Goal: Task Accomplishment & Management: Manage account settings

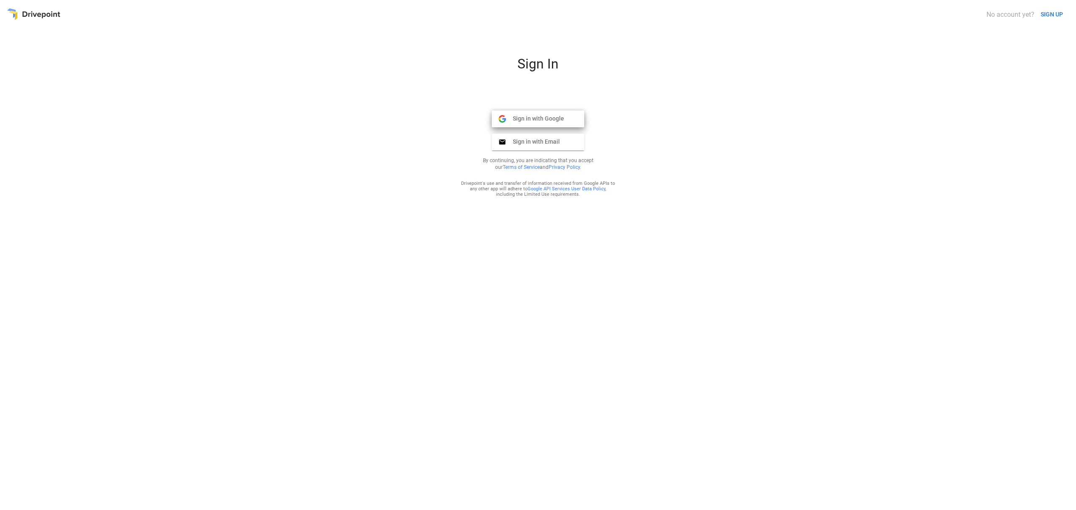
click at [541, 121] on span "Sign in with Google" at bounding box center [535, 119] width 58 height 8
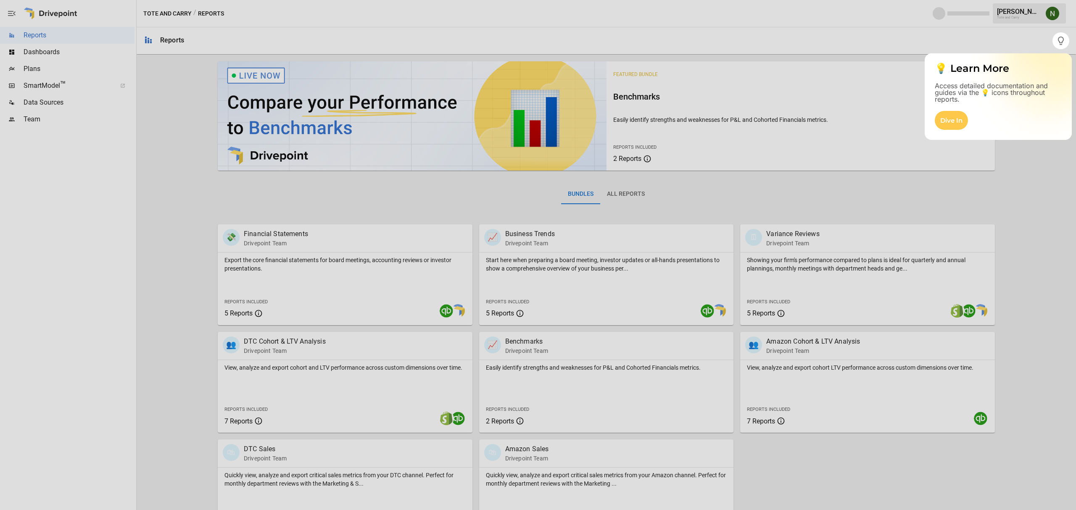
click at [1026, 39] on div at bounding box center [526, 255] width 1052 height 510
click at [1056, 40] on icon "button" at bounding box center [1060, 41] width 10 height 10
click at [374, 161] on div at bounding box center [538, 279] width 1076 height 461
click at [439, 210] on div at bounding box center [538, 279] width 1076 height 461
click at [440, 210] on div at bounding box center [538, 279] width 1076 height 461
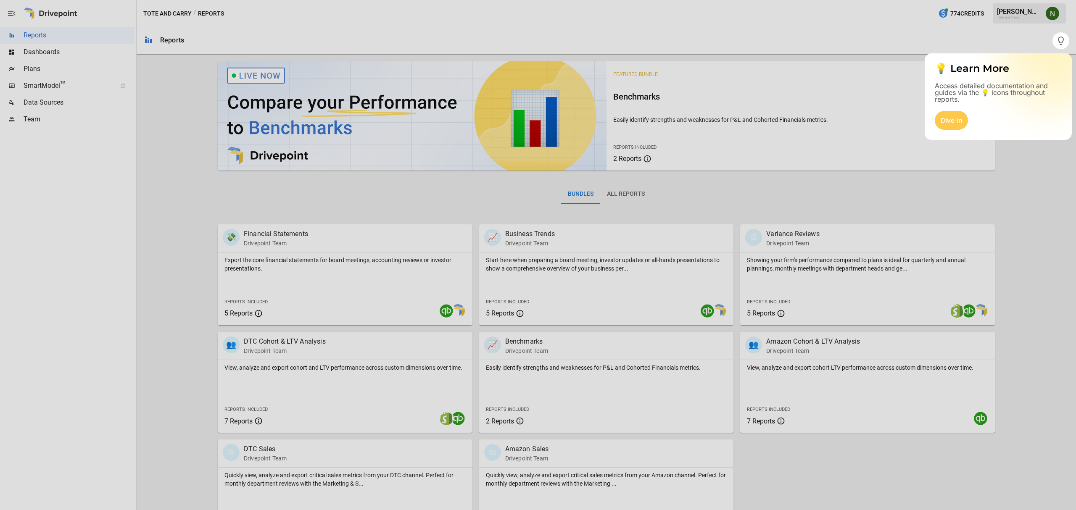
click at [259, 78] on div at bounding box center [538, 279] width 1076 height 461
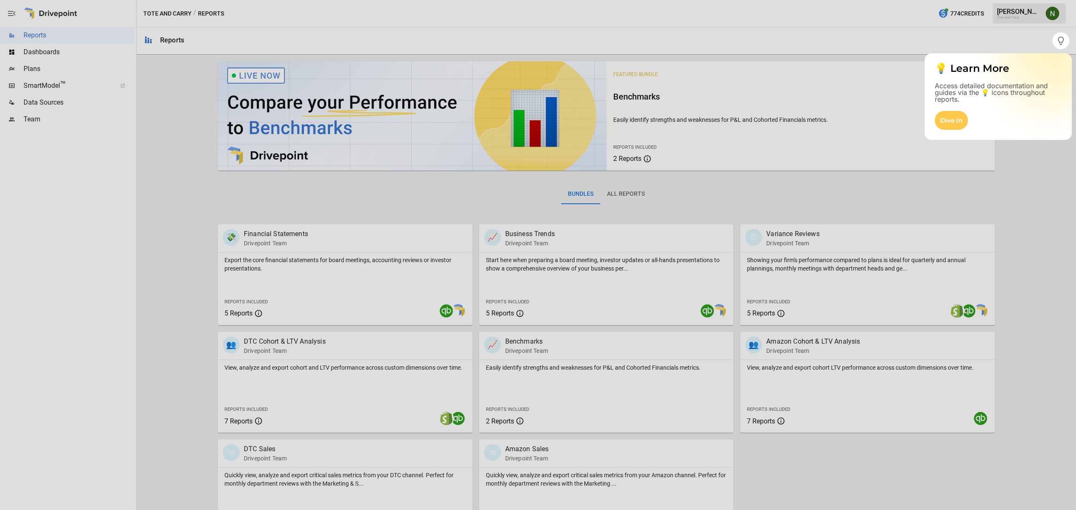
click at [259, 78] on div at bounding box center [538, 279] width 1076 height 461
click at [1027, 9] on div at bounding box center [538, 16] width 1076 height 32
click at [1036, 36] on div at bounding box center [526, 255] width 1052 height 510
drag, startPoint x: 1036, startPoint y: 36, endPoint x: 1014, endPoint y: 66, distance: 37.0
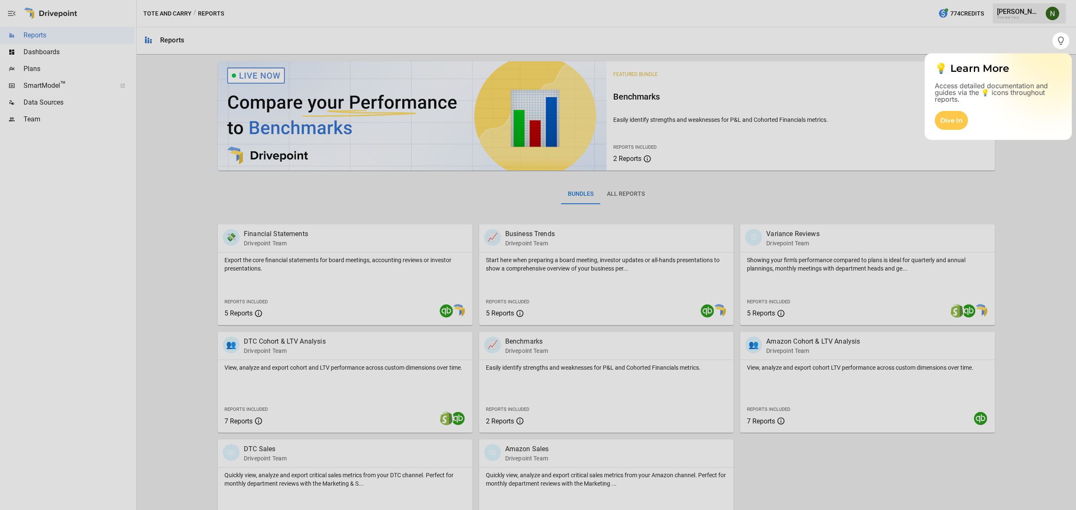
click at [1036, 37] on div at bounding box center [526, 255] width 1052 height 510
click at [955, 120] on div "Dive In" at bounding box center [950, 120] width 33 height 19
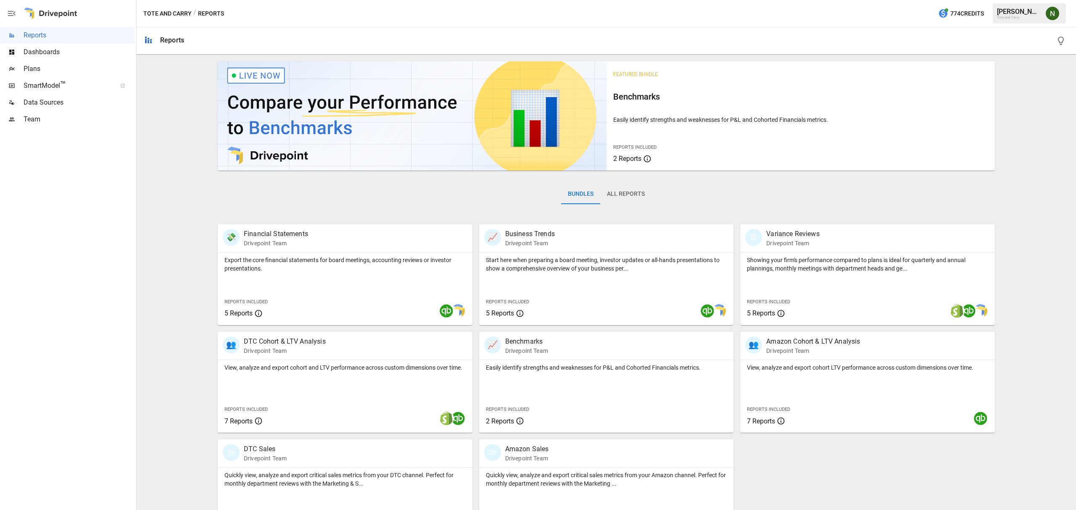
click at [1056, 16] on img "Nadhir Y." at bounding box center [1051, 13] width 13 height 13
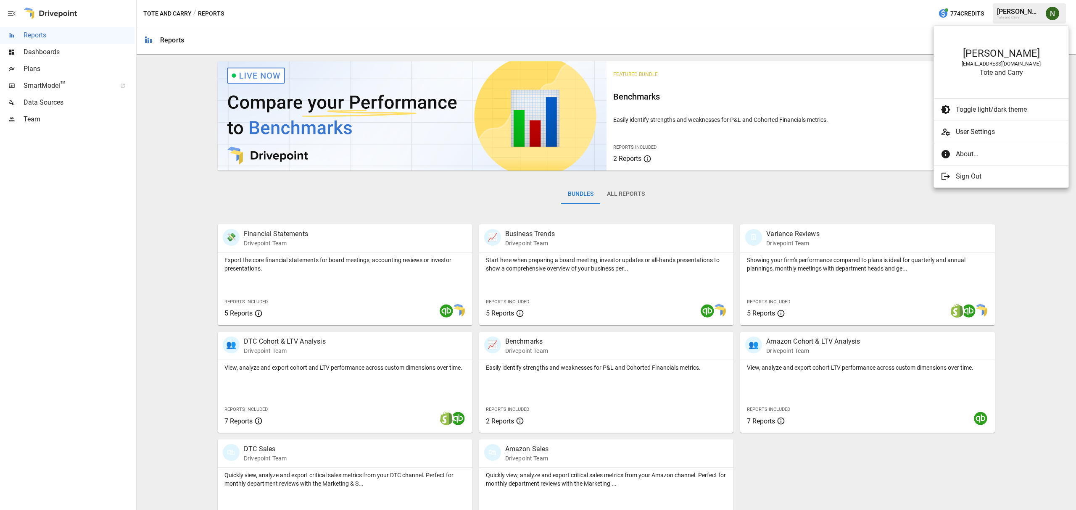
click at [89, 225] on div at bounding box center [538, 255] width 1076 height 510
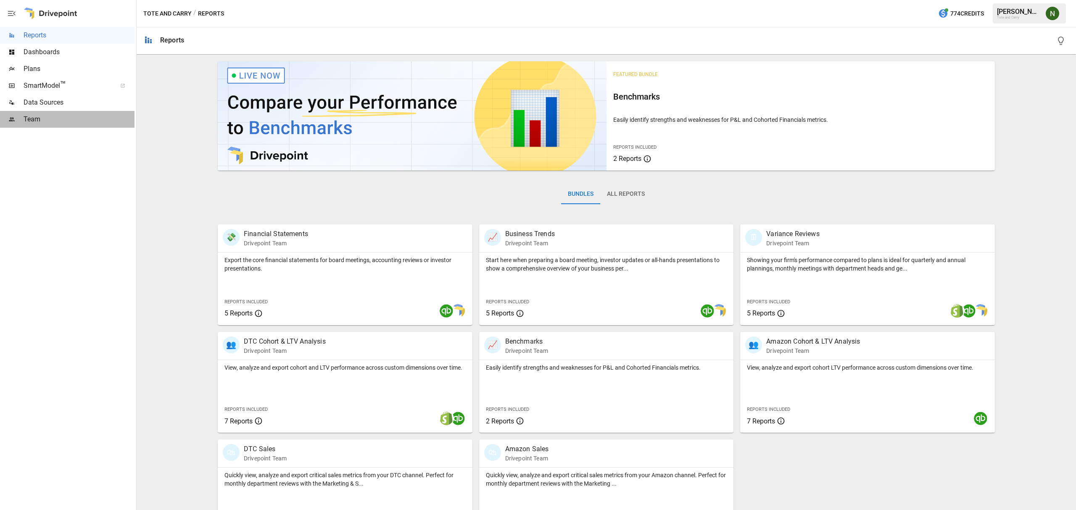
click at [37, 123] on span "Team" at bounding box center [79, 119] width 111 height 10
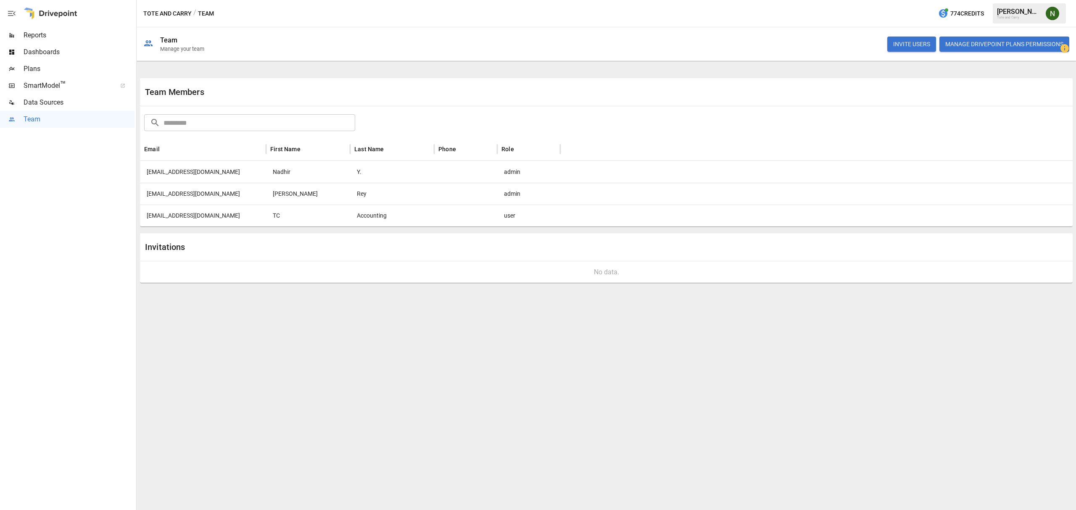
click at [14, 8] on button "button" at bounding box center [12, 13] width 24 height 27
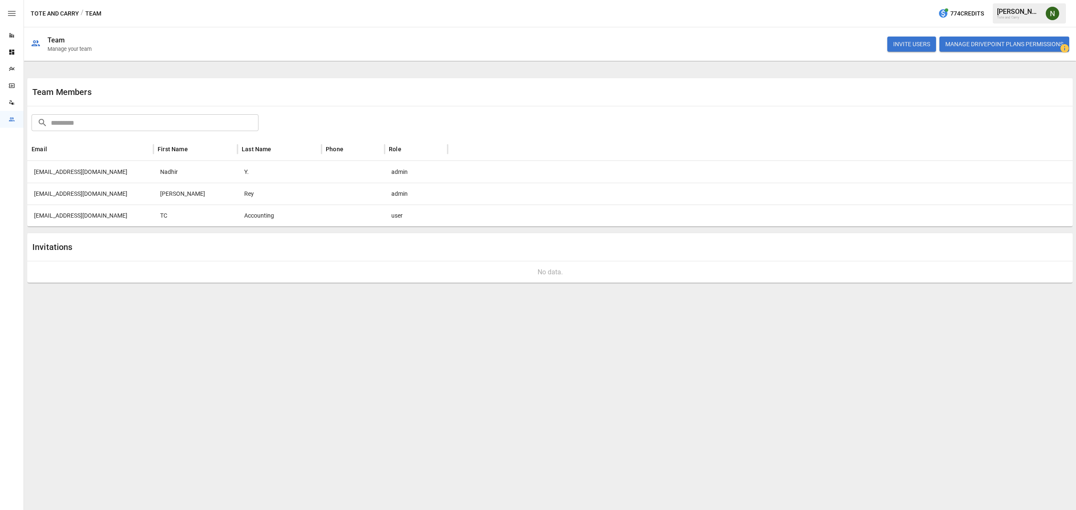
click at [14, 8] on button "button" at bounding box center [12, 13] width 24 height 27
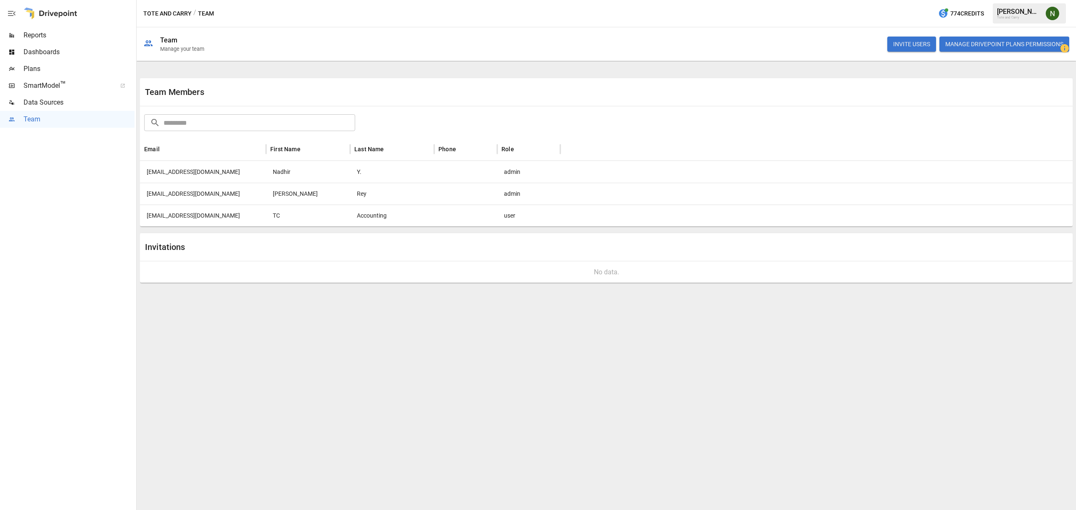
click at [36, 70] on span "Plans" at bounding box center [79, 69] width 111 height 10
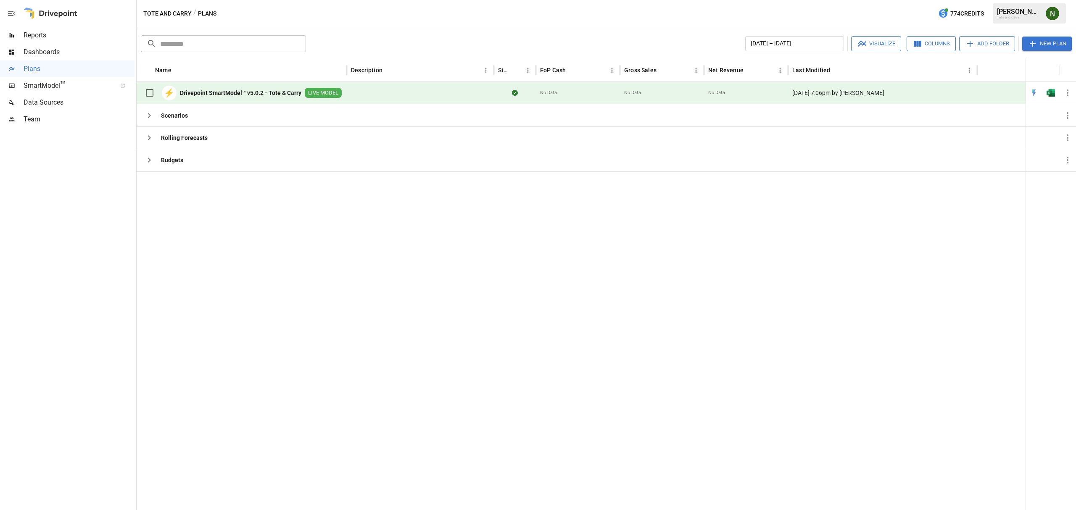
click at [42, 51] on span "Dashboards" at bounding box center [79, 52] width 111 height 10
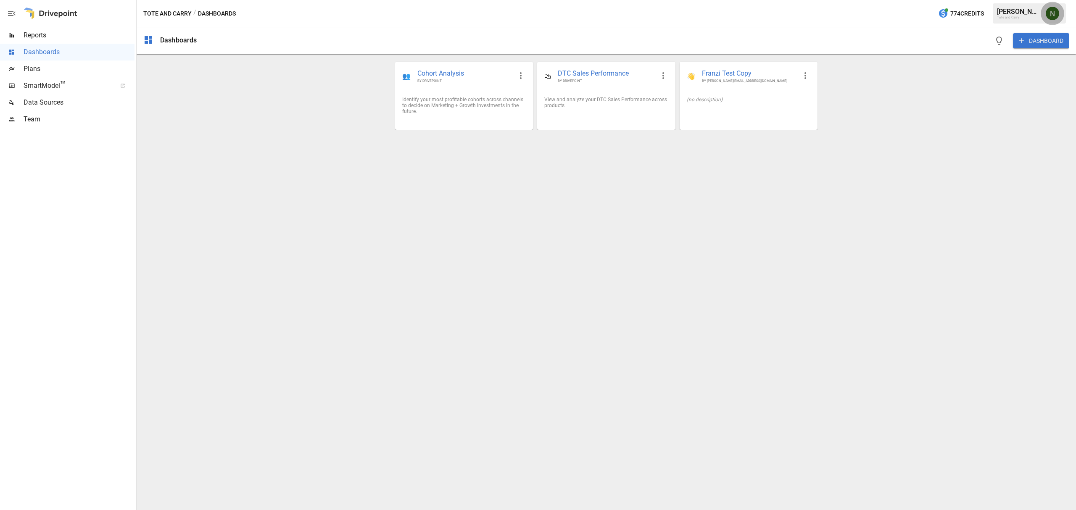
click at [1041, 9] on button "button" at bounding box center [1052, 14] width 24 height 24
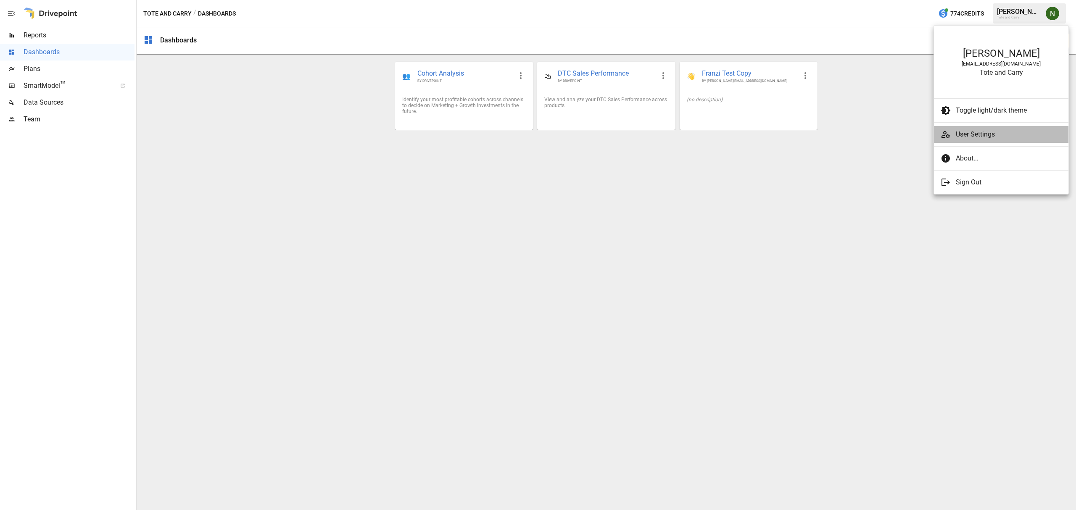
click at [971, 138] on span "User Settings" at bounding box center [1008, 134] width 106 height 10
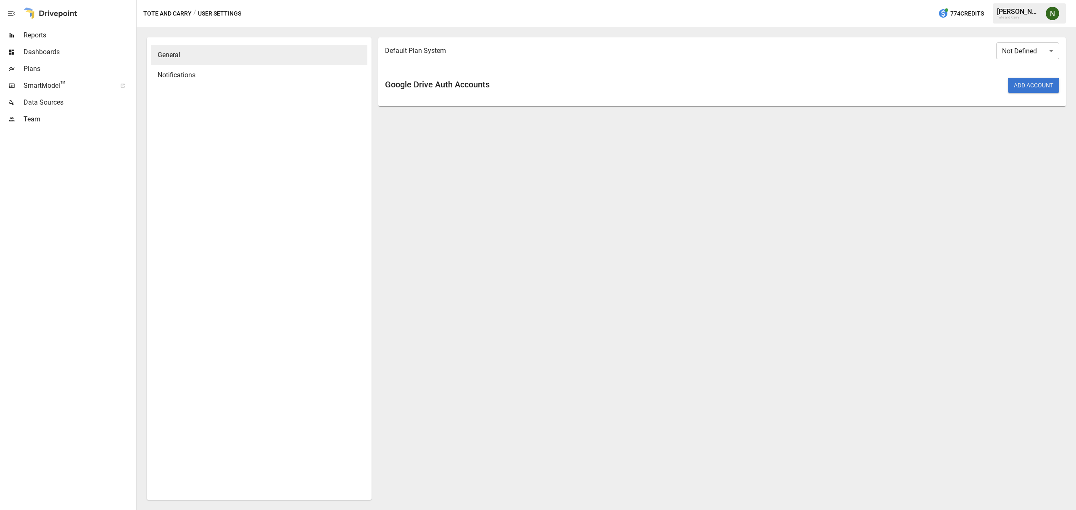
click at [208, 81] on div "Notifications" at bounding box center [259, 75] width 216 height 20
